Goal: Task Accomplishment & Management: Manage account settings

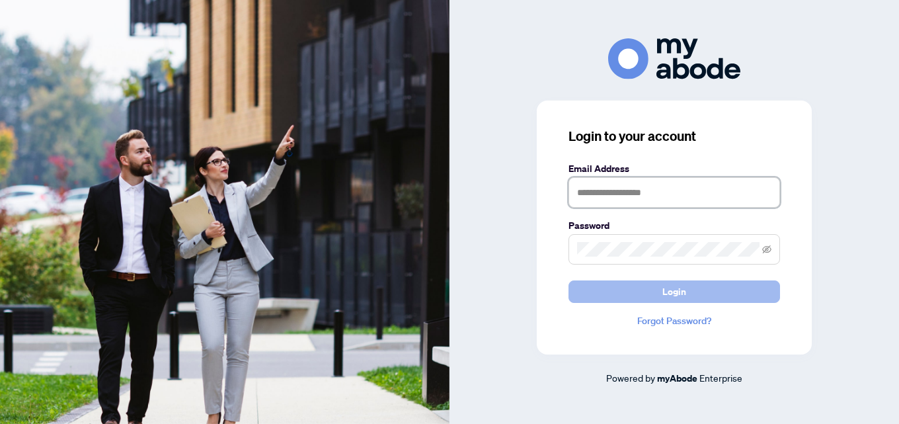
type input "**********"
click at [622, 287] on button "Login" at bounding box center [673, 291] width 211 height 22
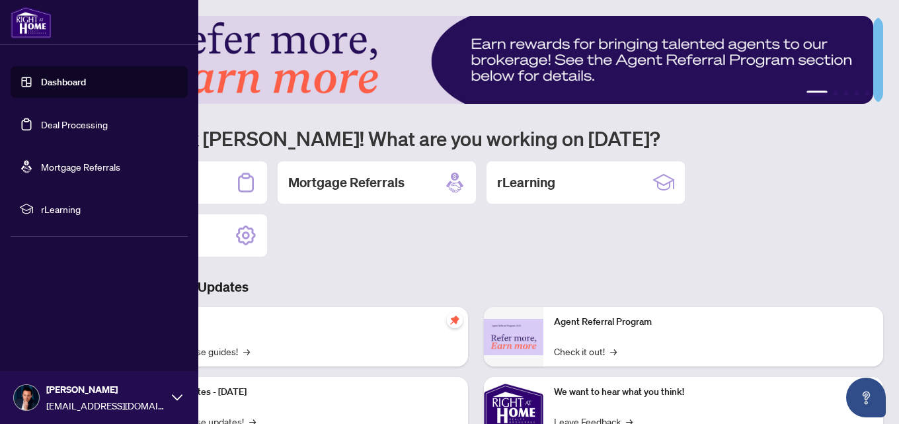
click at [41, 126] on link "Deal Processing" at bounding box center [74, 124] width 67 height 12
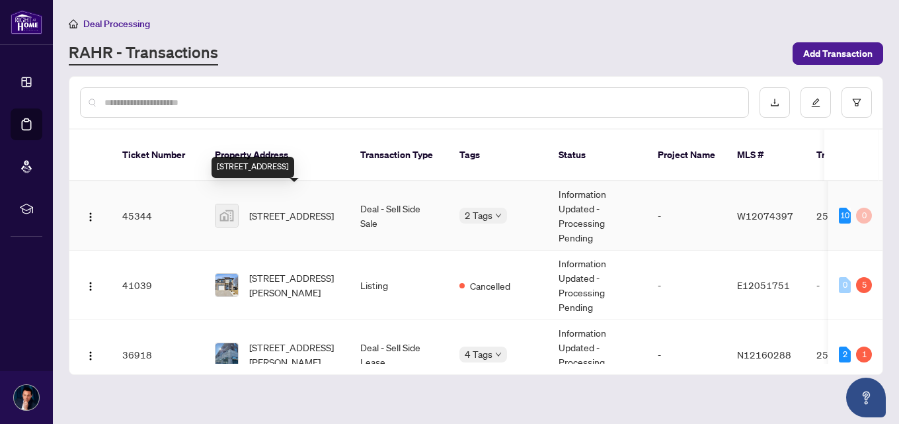
click at [309, 208] on span "[STREET_ADDRESS]" at bounding box center [291, 215] width 85 height 15
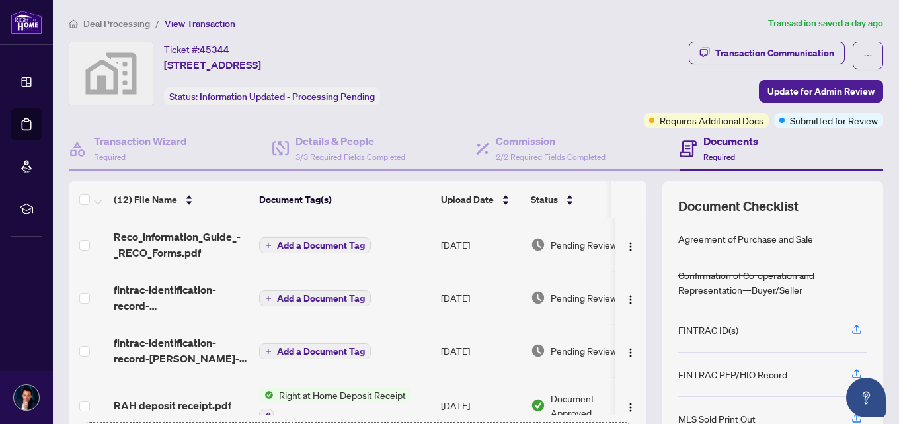
scroll to position [149, 0]
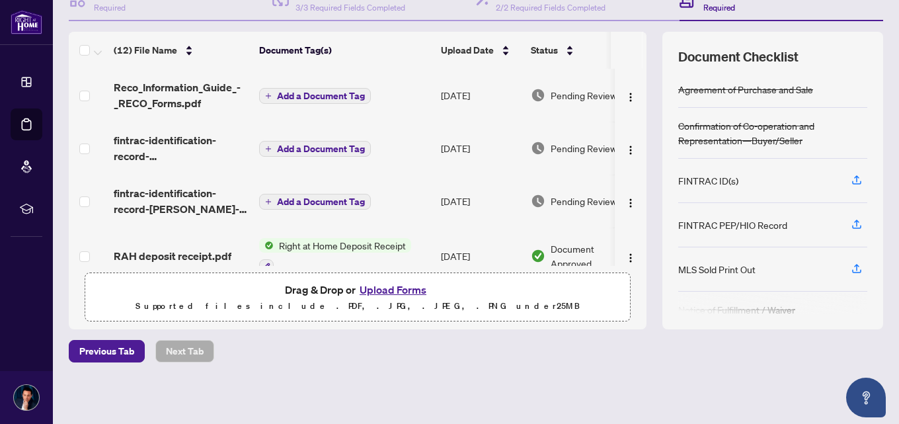
click at [385, 290] on button "Upload Forms" at bounding box center [393, 289] width 75 height 17
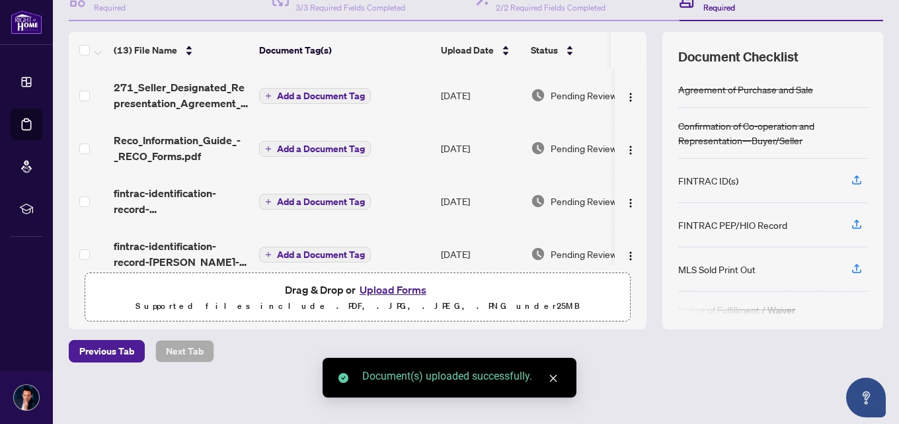
scroll to position [0, 0]
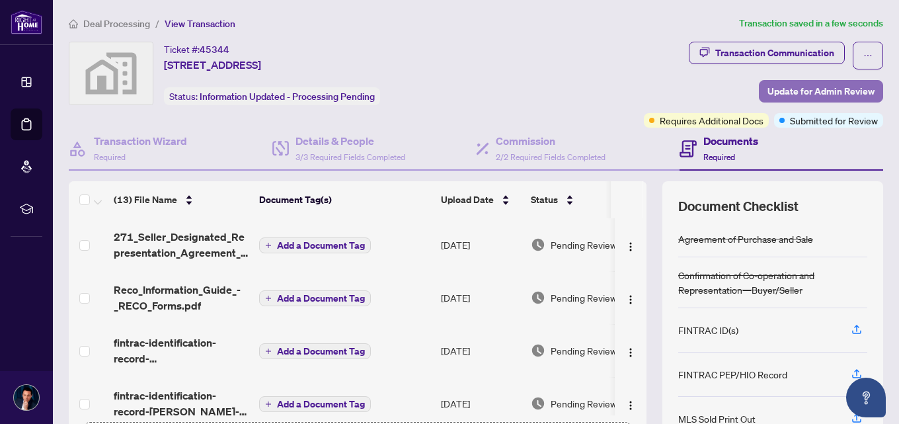
click at [818, 83] on span "Update for Admin Review" at bounding box center [820, 91] width 107 height 21
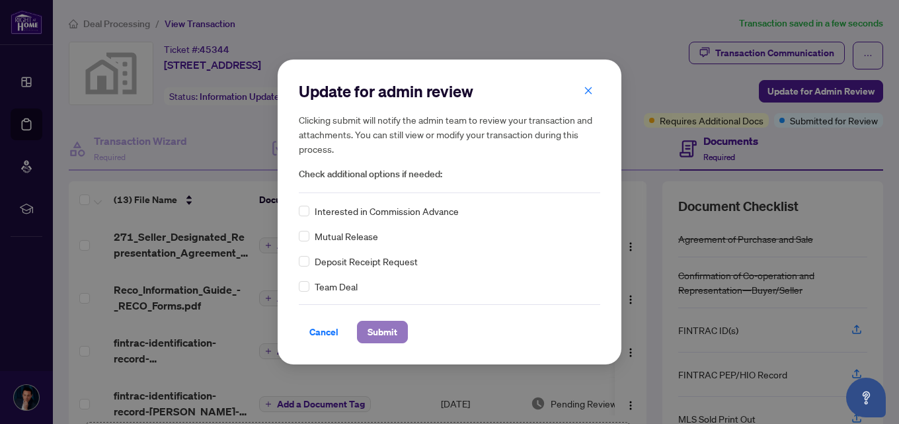
click at [389, 323] on span "Submit" at bounding box center [382, 331] width 30 height 21
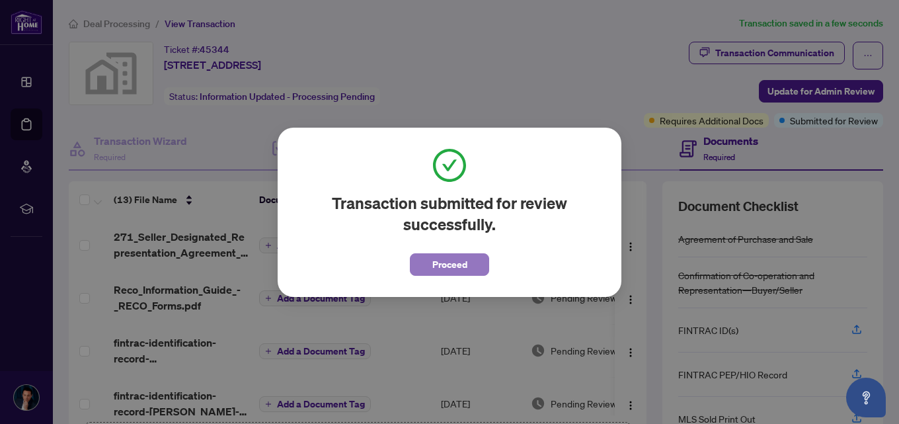
click at [450, 270] on span "Proceed" at bounding box center [449, 264] width 35 height 21
